Goal: Task Accomplishment & Management: Complete application form

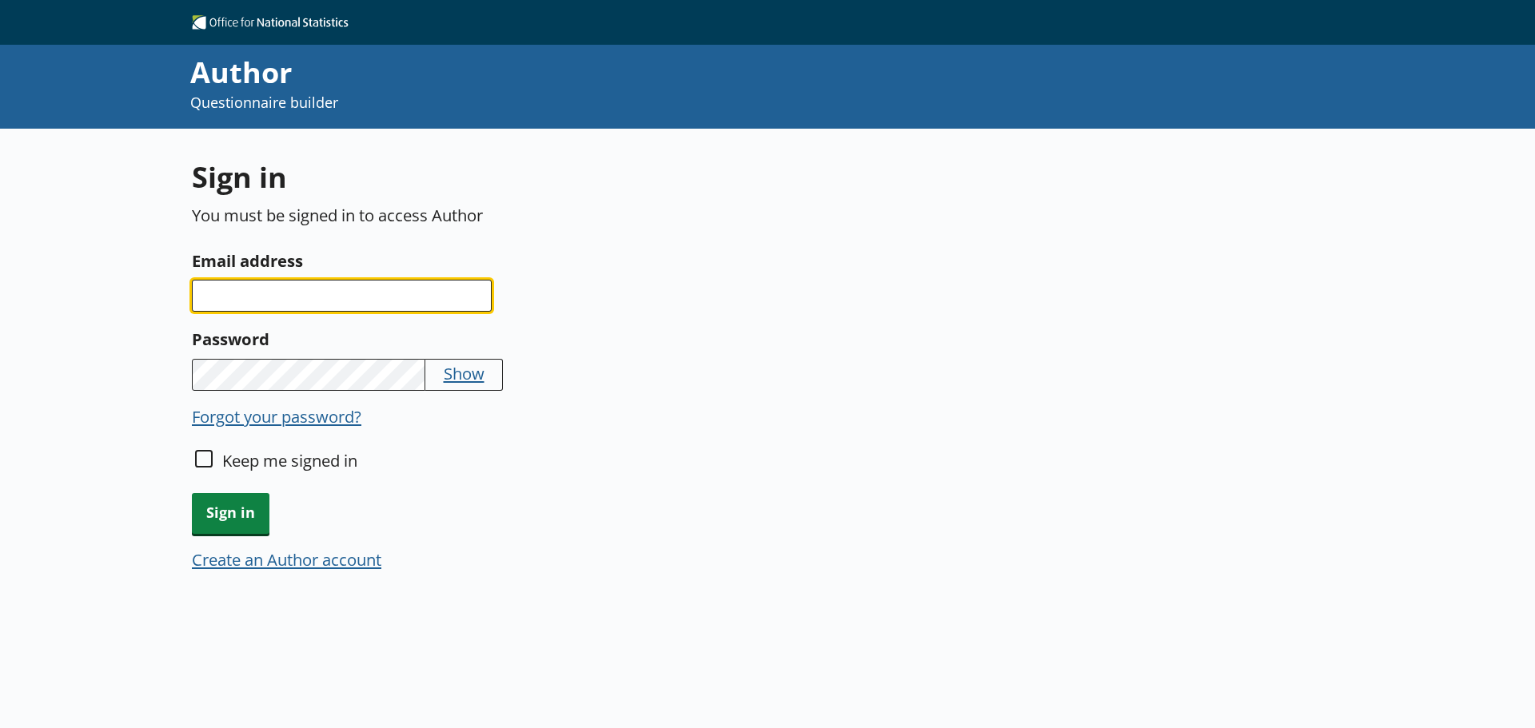
click at [292, 293] on input "Email address" at bounding box center [342, 296] width 300 height 32
type input "victoria.cockburn@ons.gov.uk"
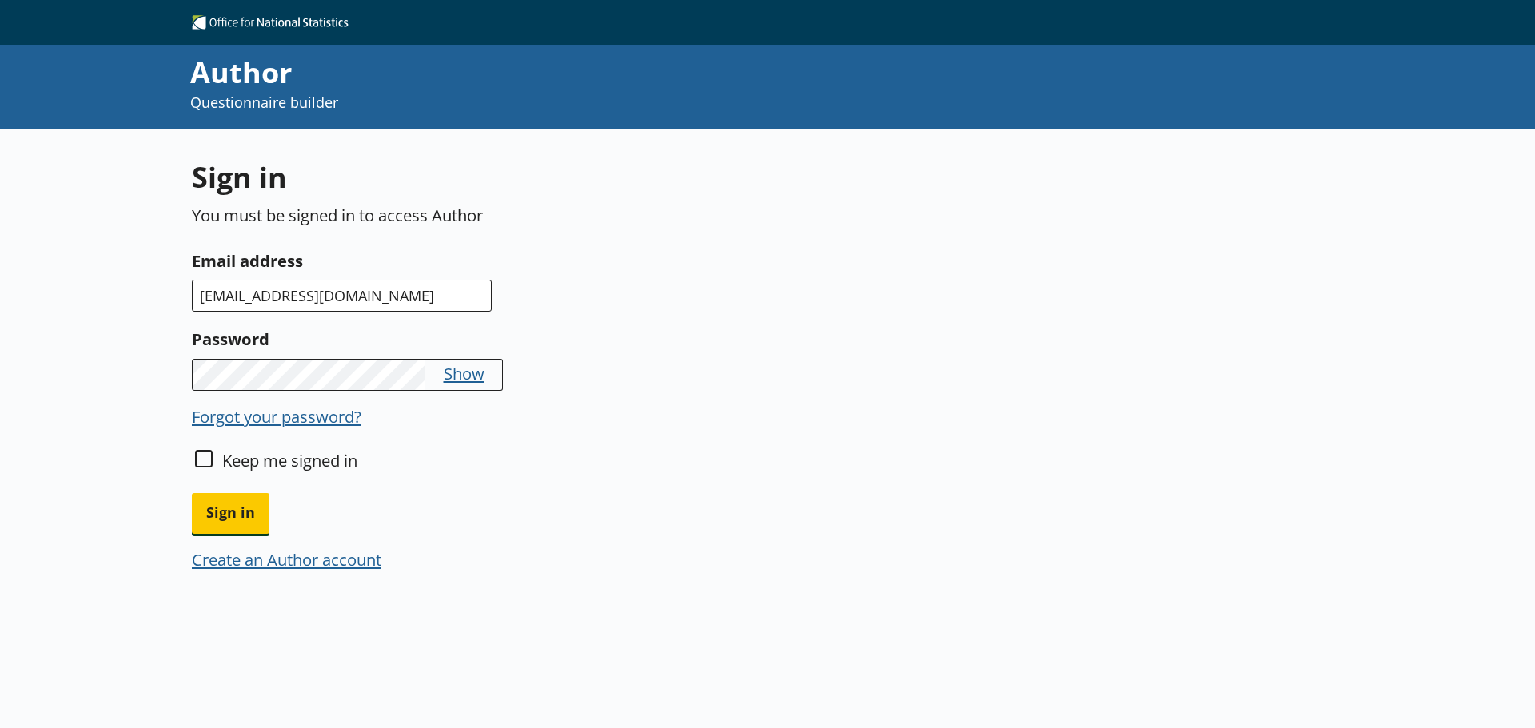
click at [192, 493] on button "Sign in" at bounding box center [231, 513] width 78 height 41
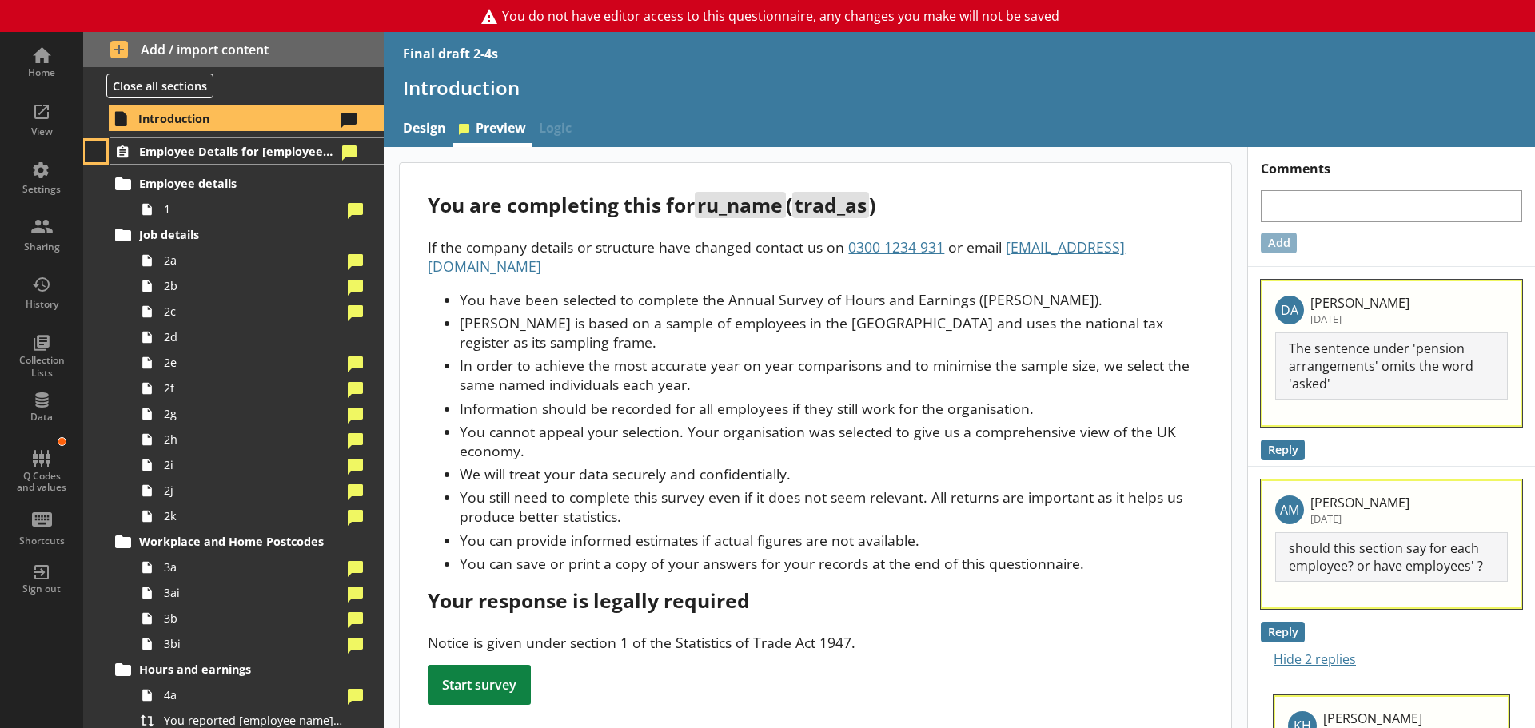
click at [94, 151] on button at bounding box center [96, 152] width 22 height 22
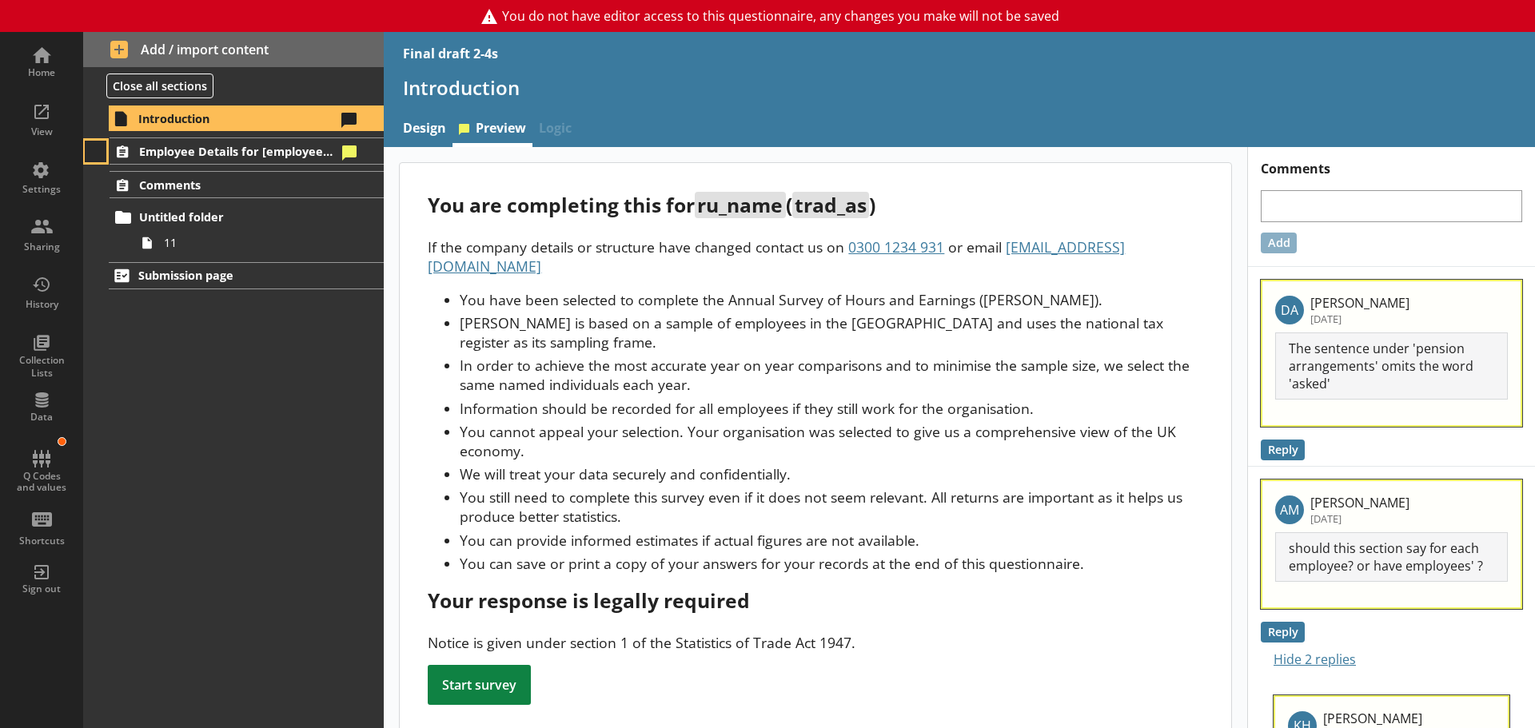
click at [94, 151] on button at bounding box center [96, 152] width 22 height 22
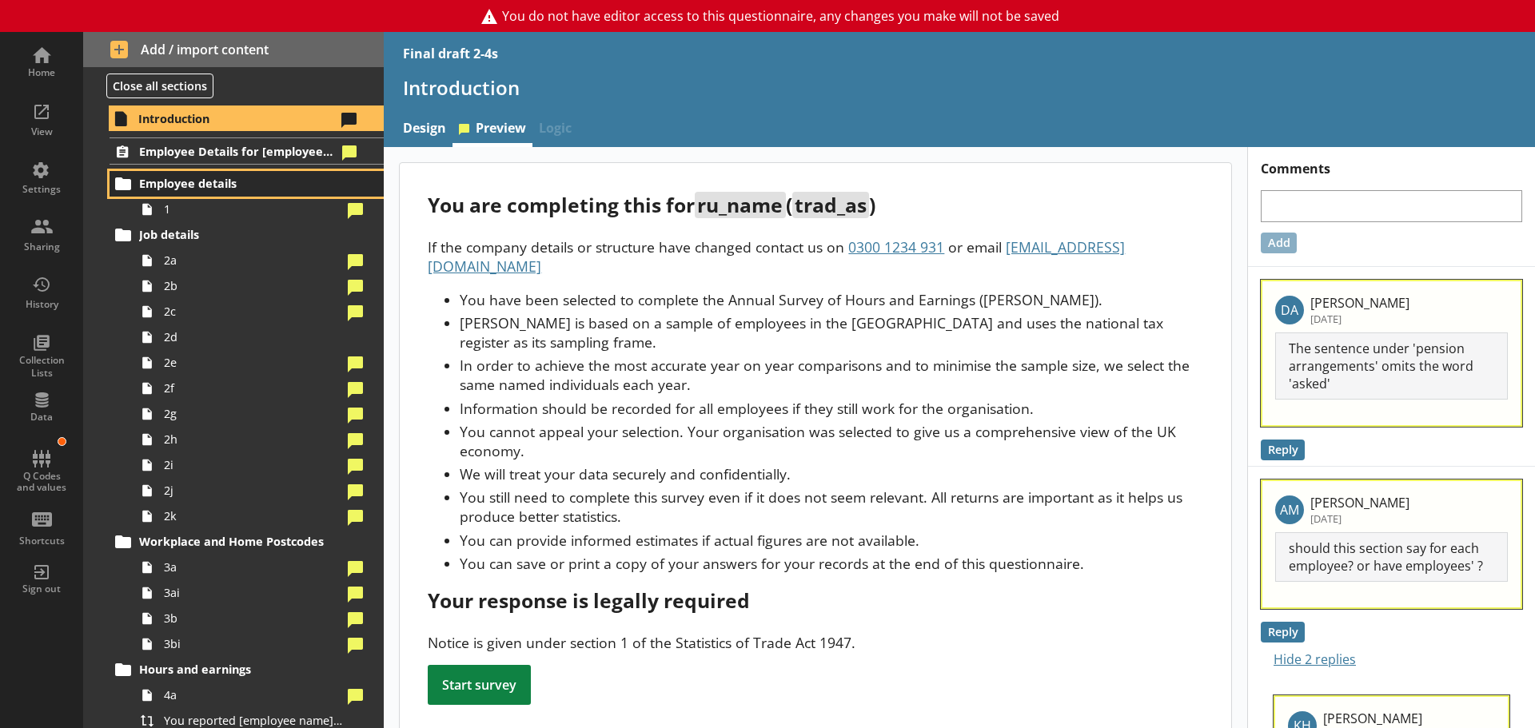
click at [179, 185] on span "Employee details" at bounding box center [237, 183] width 197 height 15
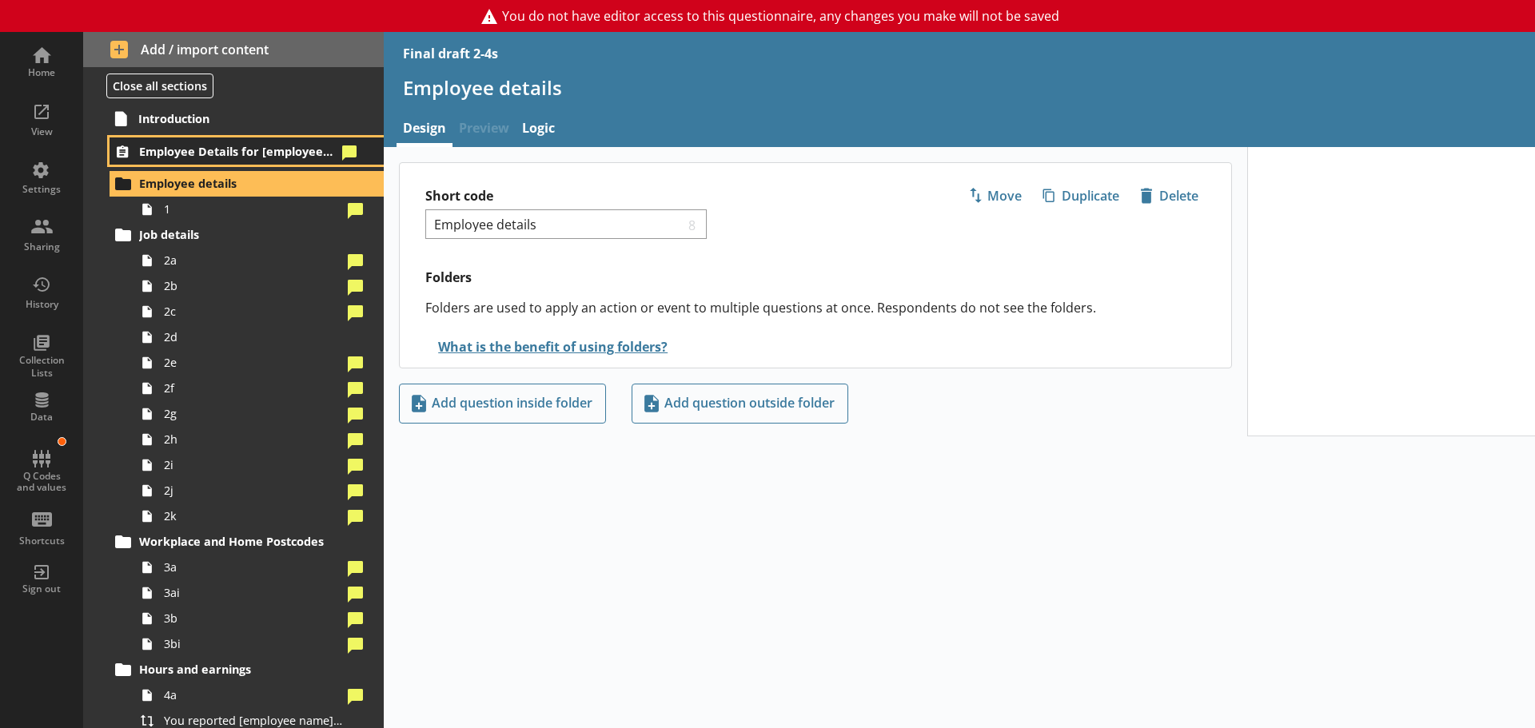
click at [217, 153] on span "Employee Details for [employee_name]" at bounding box center [237, 151] width 197 height 15
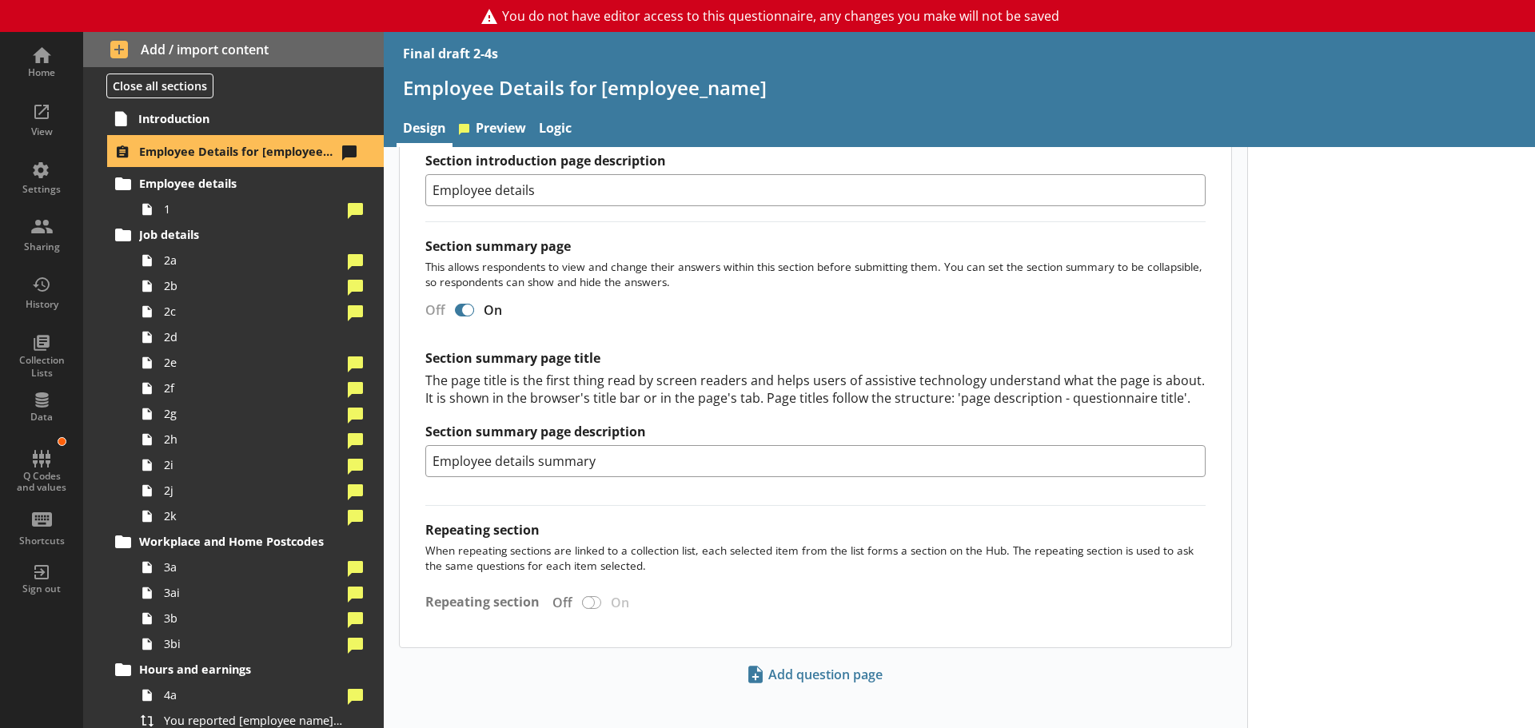
scroll to position [1103, 0]
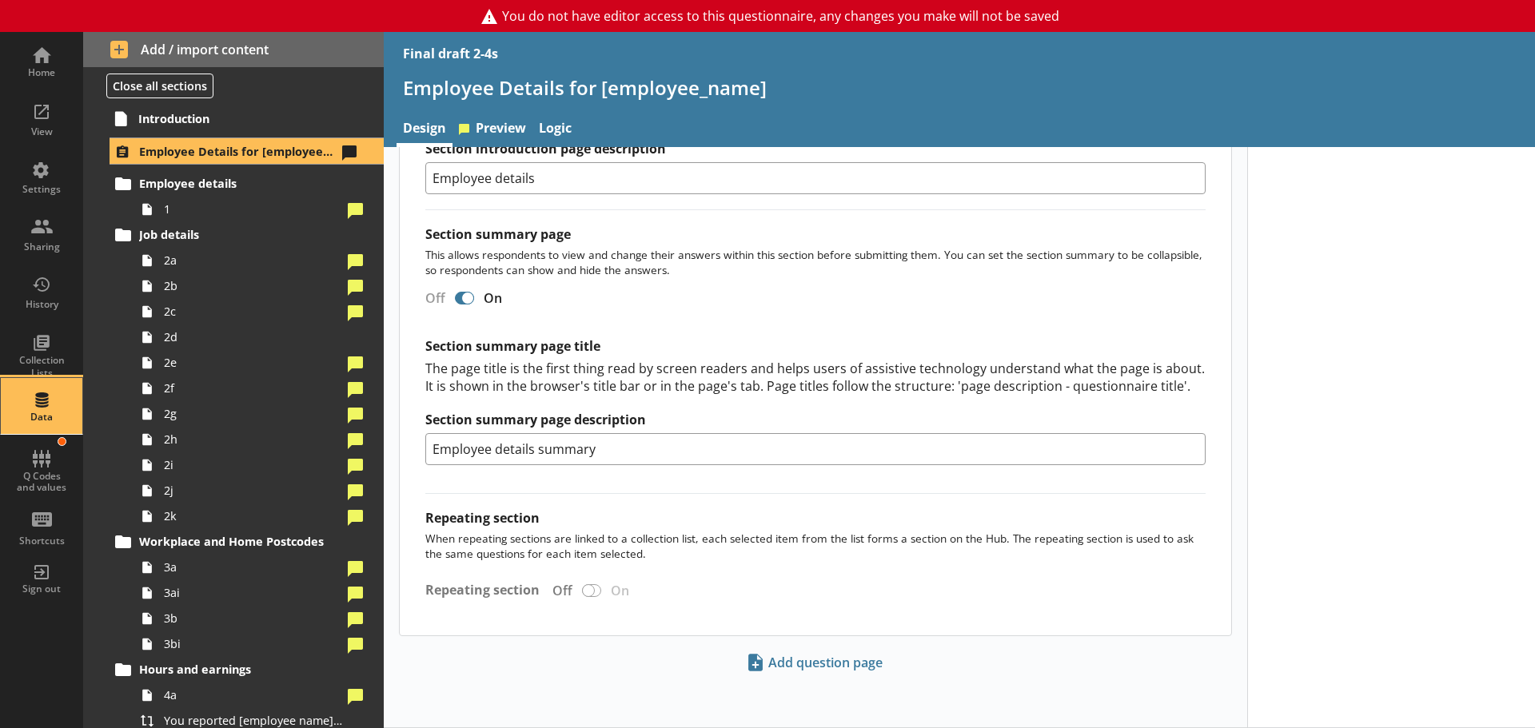
click at [35, 409] on div "Data" at bounding box center [42, 406] width 56 height 56
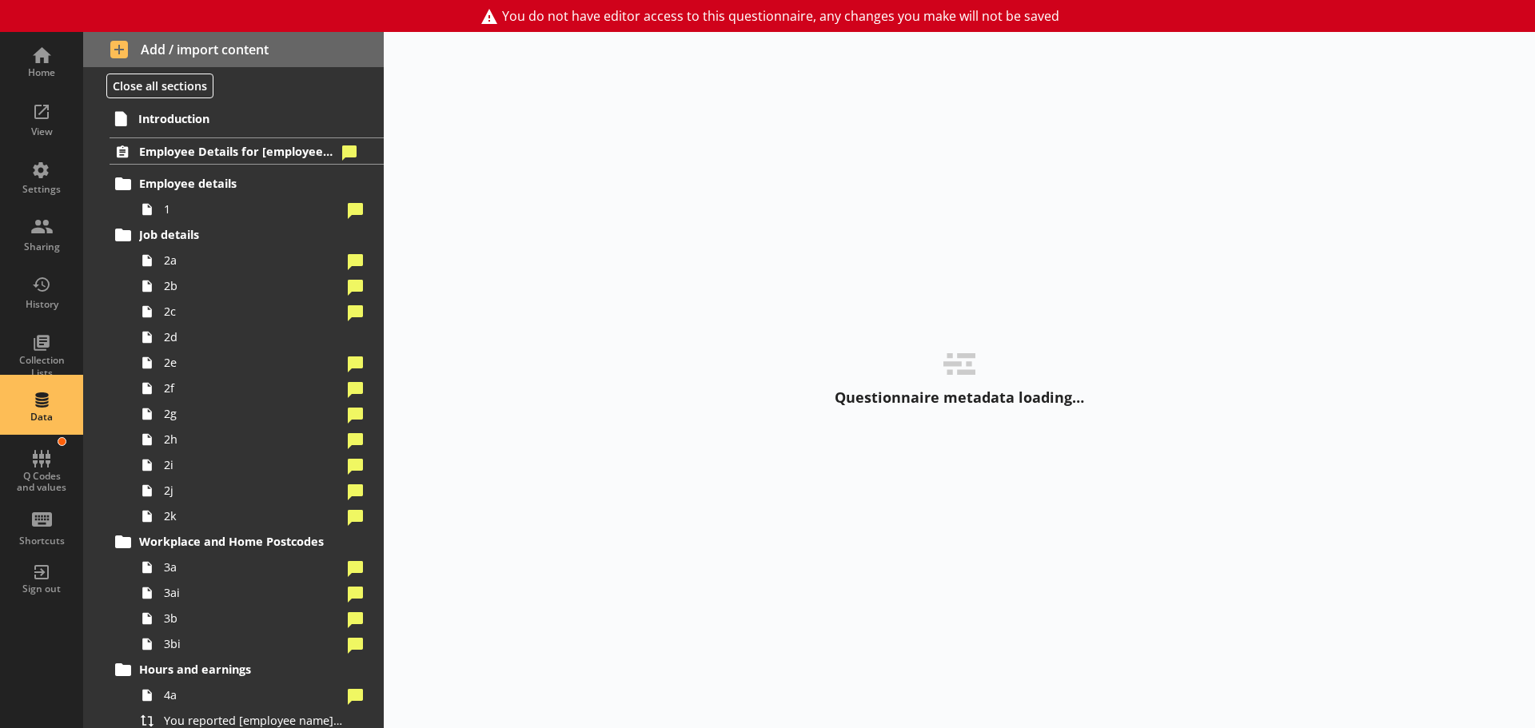
select select "Text_Optional"
select select "Date"
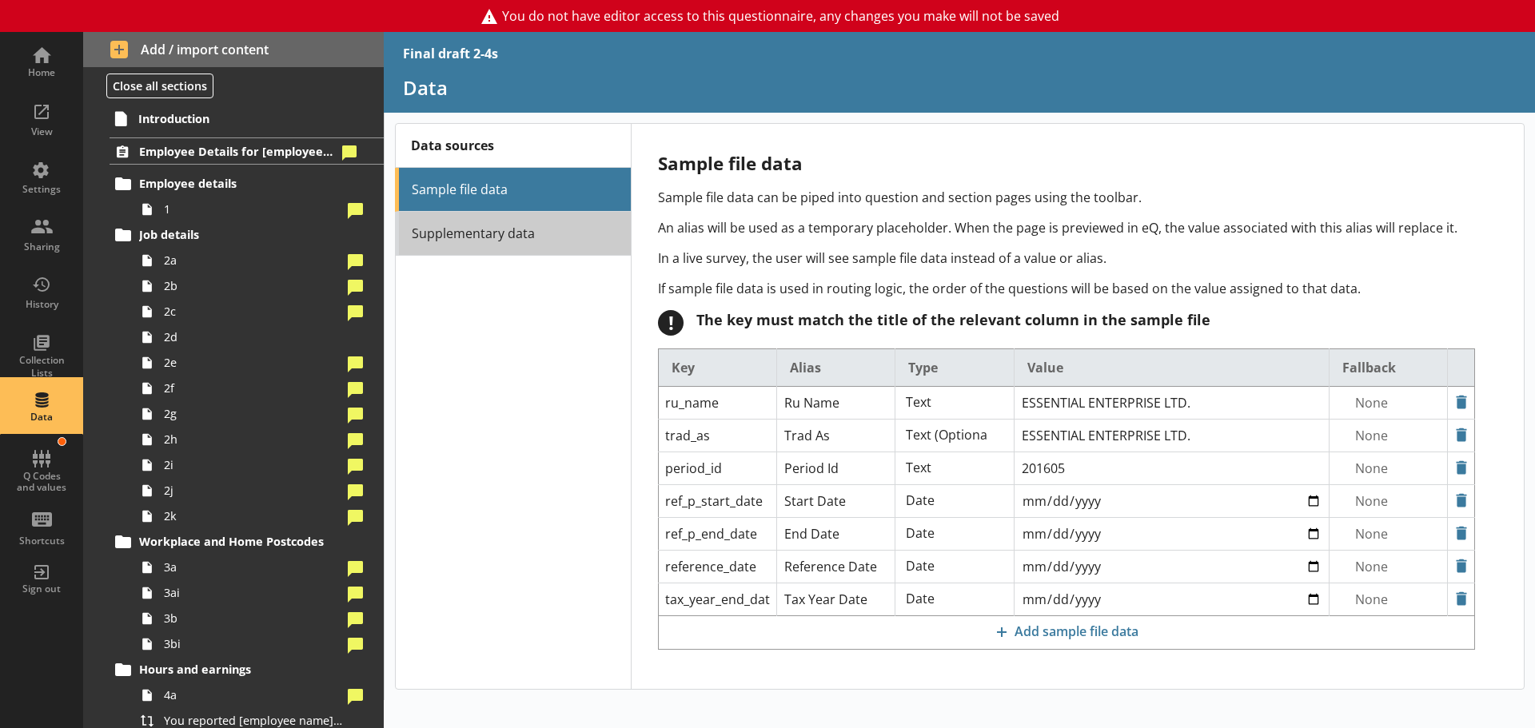
click at [516, 228] on link "Supplementary data" at bounding box center [513, 234] width 236 height 44
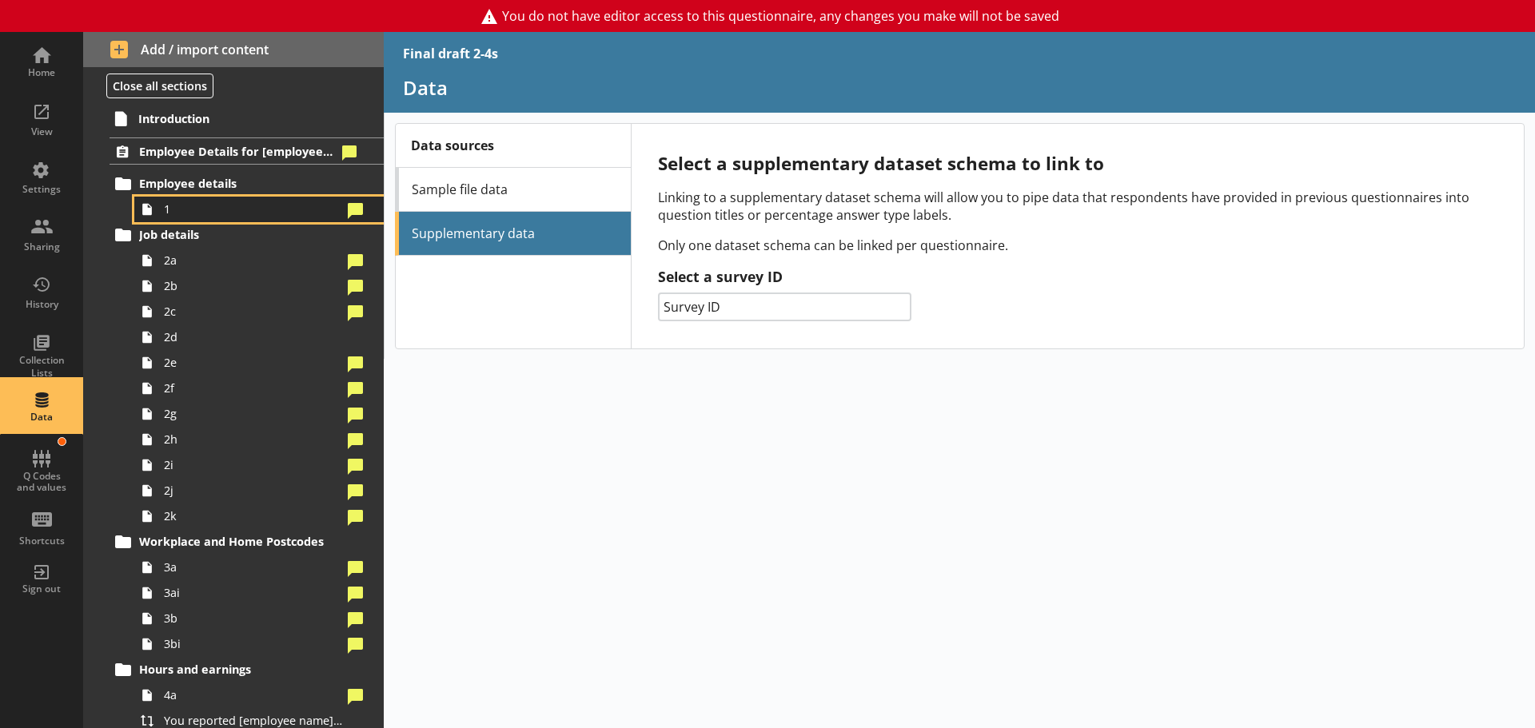
click at [229, 205] on span "1" at bounding box center [253, 208] width 178 height 15
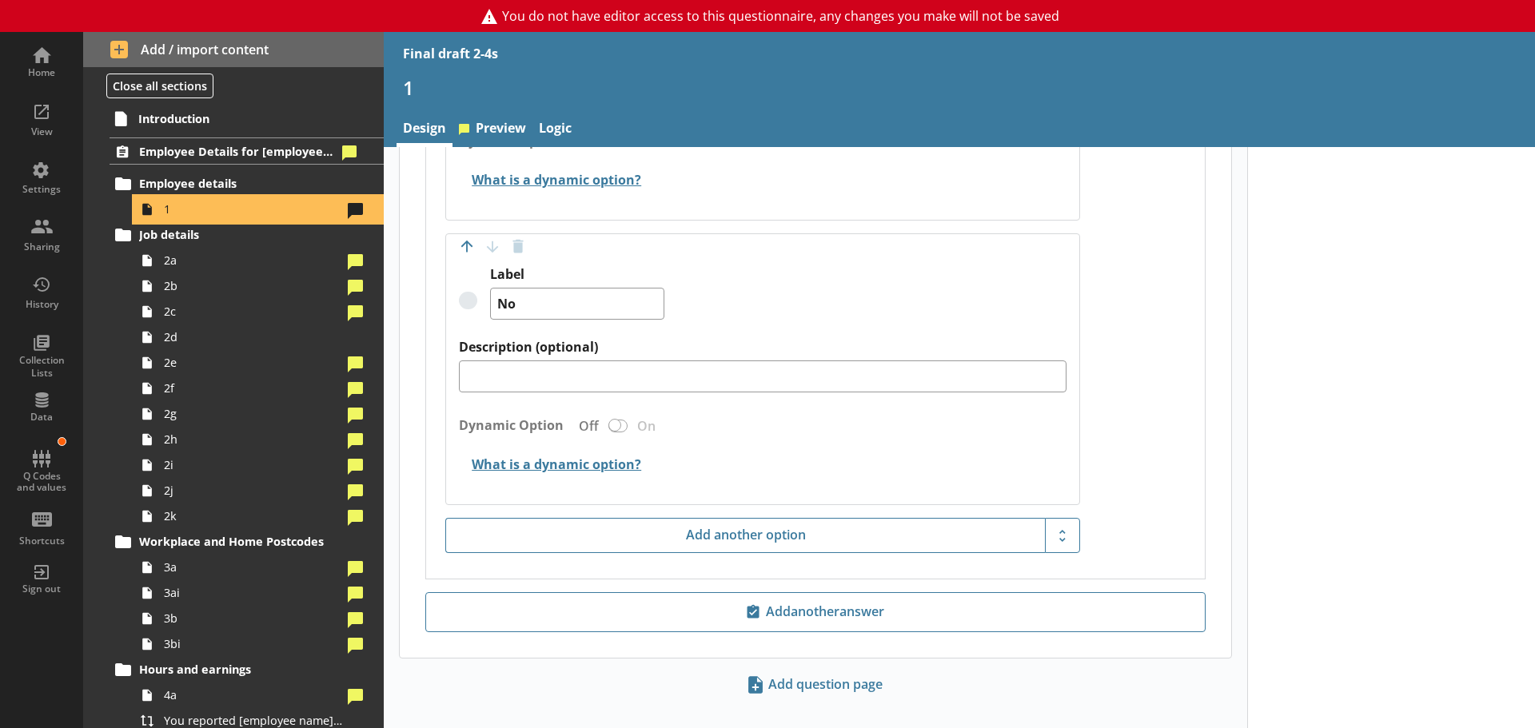
scroll to position [1735, 0]
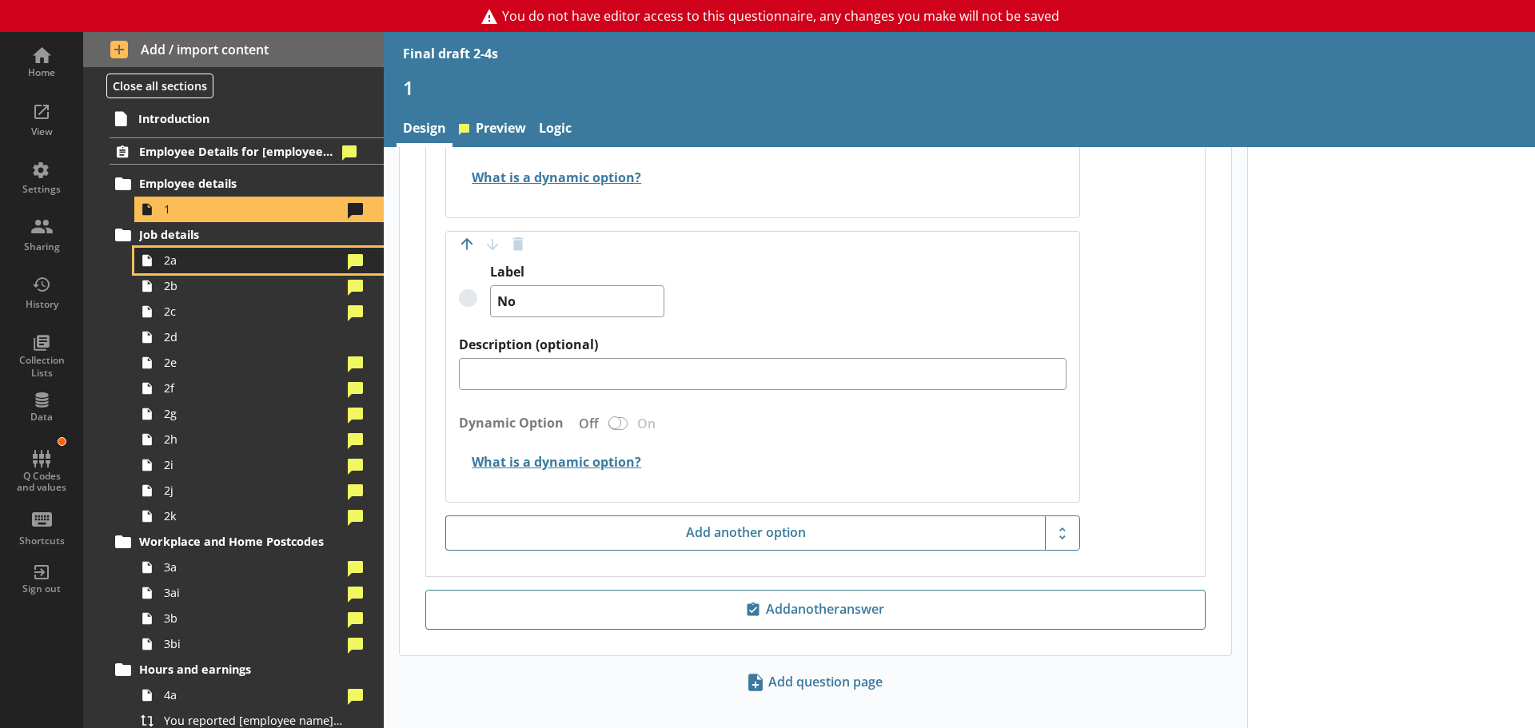
click at [178, 263] on span "2a" at bounding box center [253, 260] width 178 height 15
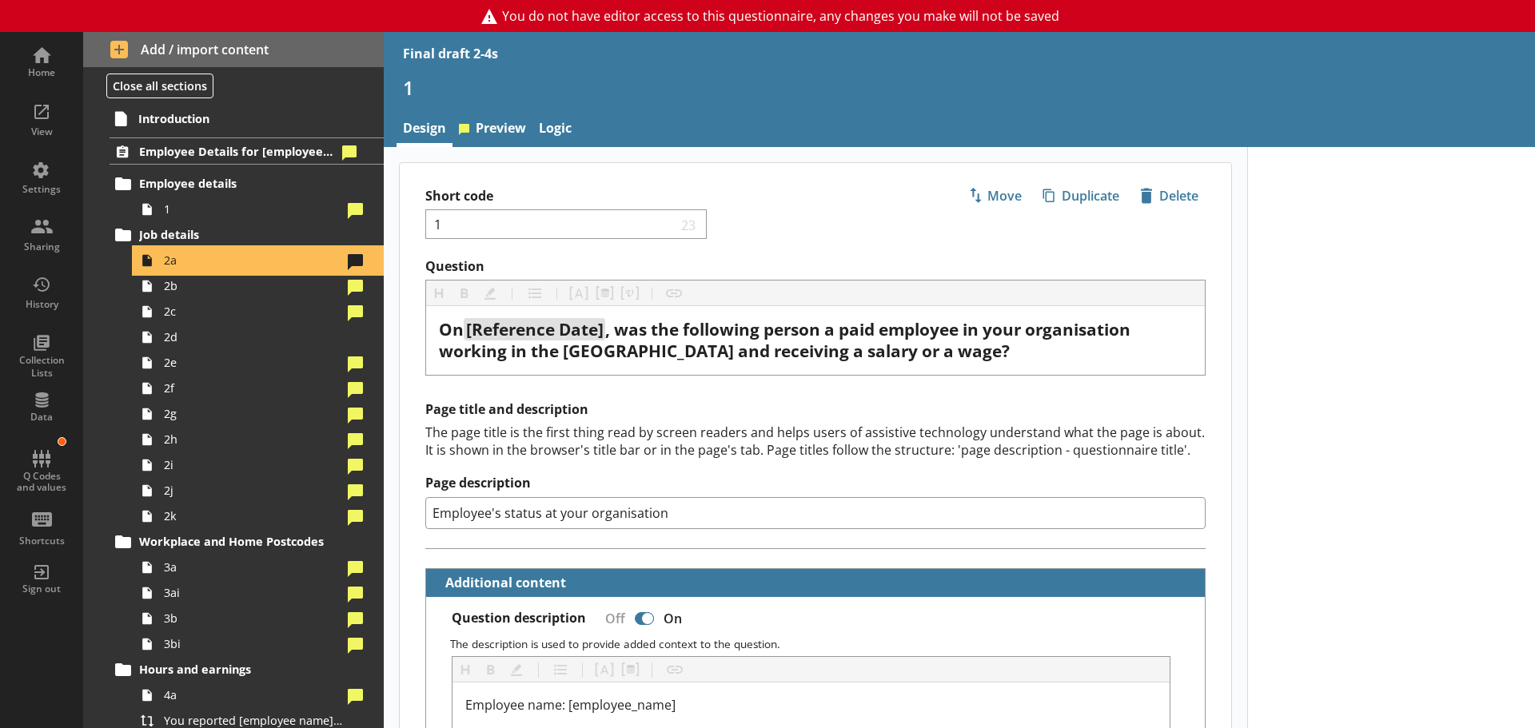
type textarea "x"
select select "mm/yyyy"
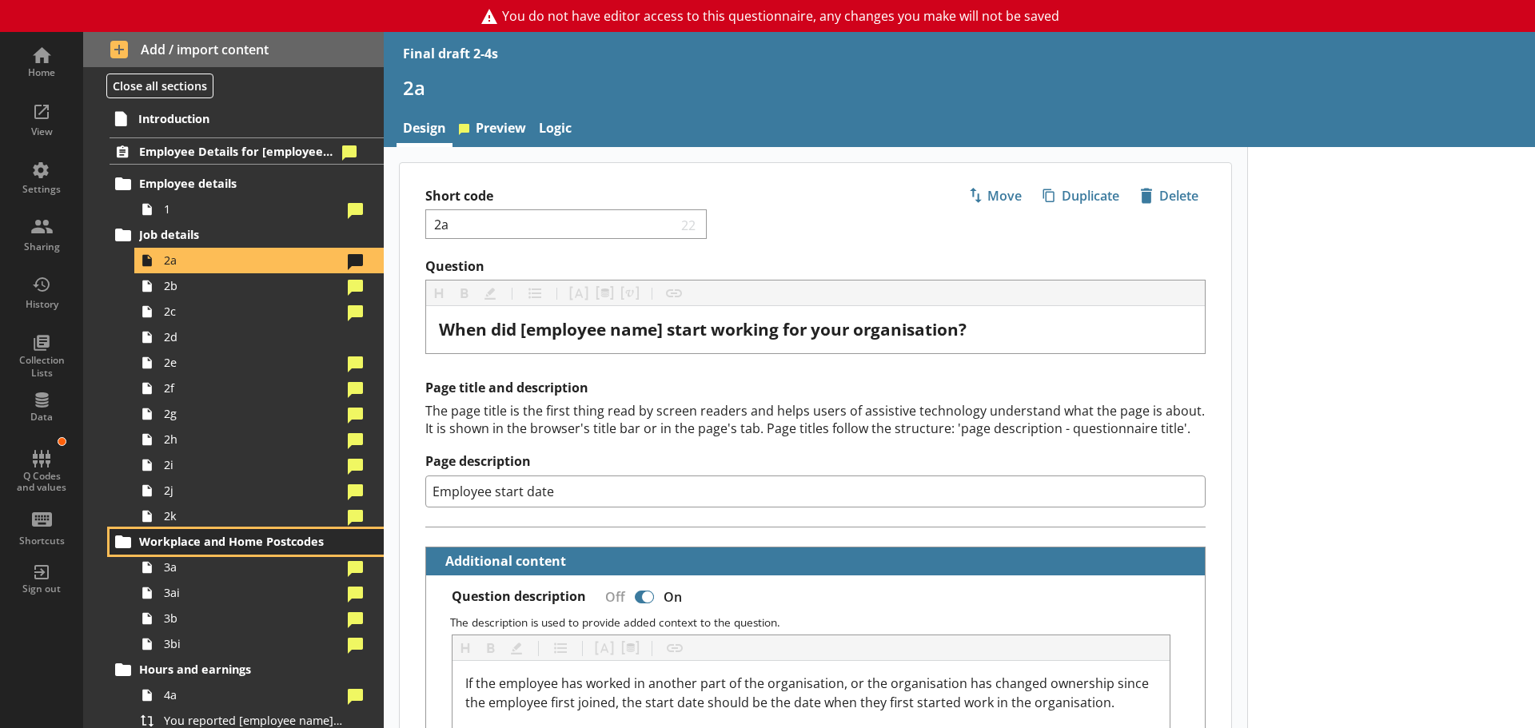
click at [279, 541] on span "Workplace and Home Postcodes" at bounding box center [237, 541] width 197 height 15
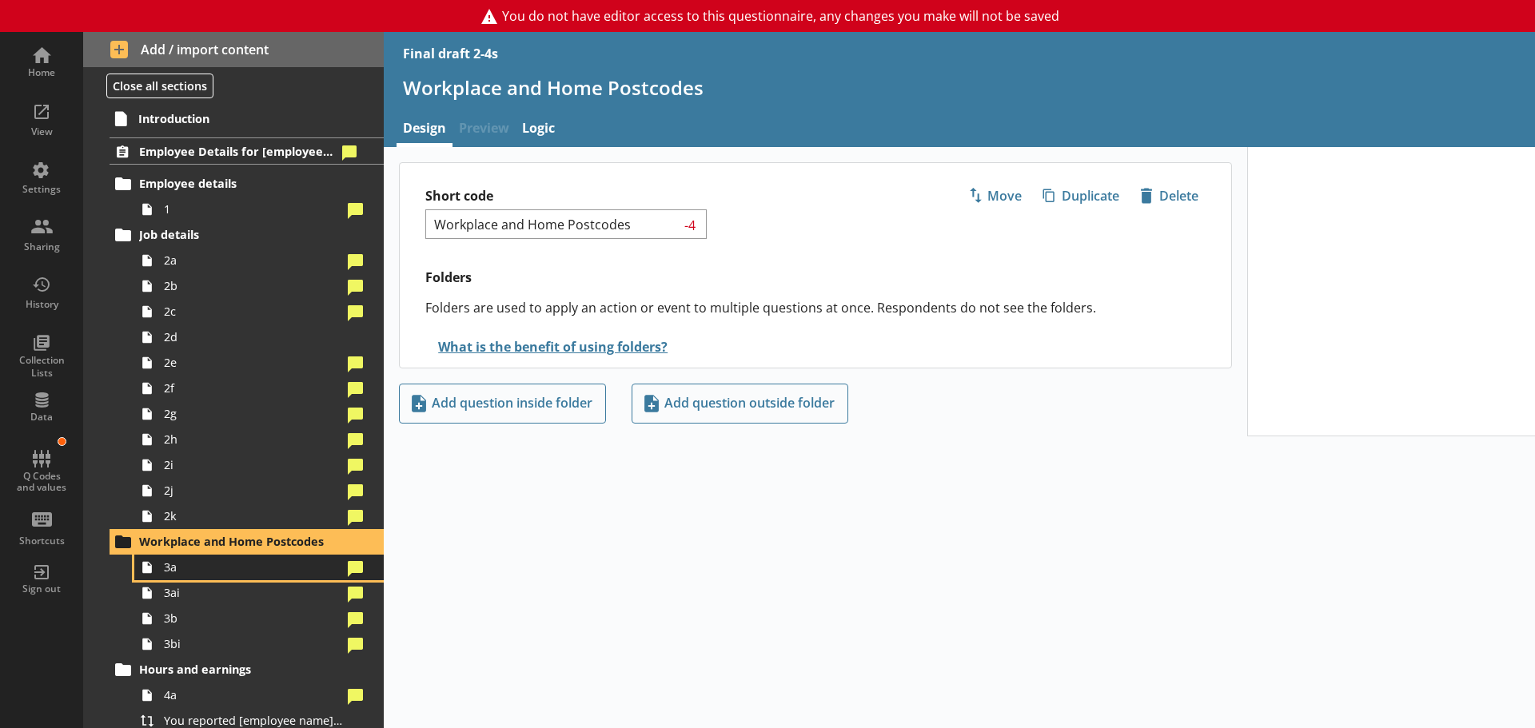
click at [223, 576] on link "3a" at bounding box center [258, 568] width 249 height 26
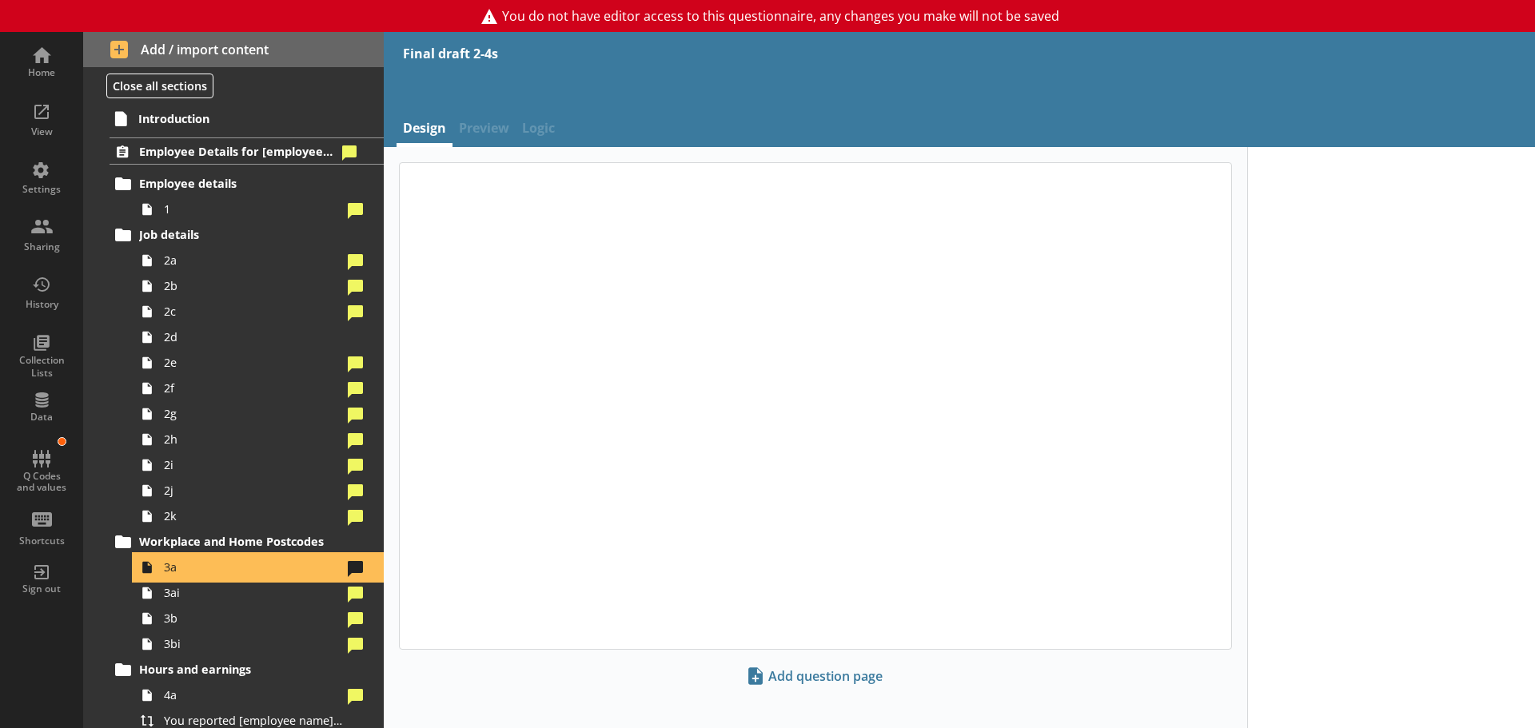
type textarea "x"
